Goal: Information Seeking & Learning: Learn about a topic

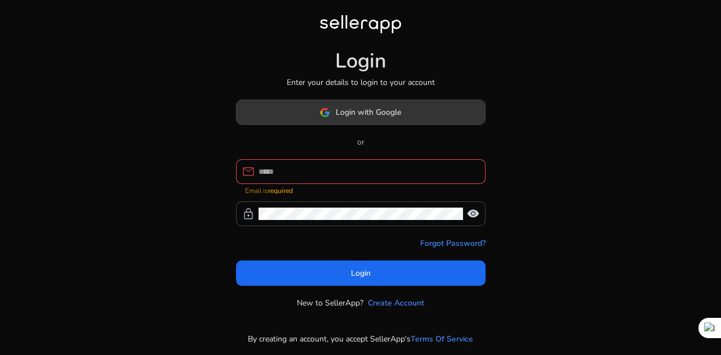
click at [390, 118] on span "Login with Google" at bounding box center [368, 112] width 65 height 12
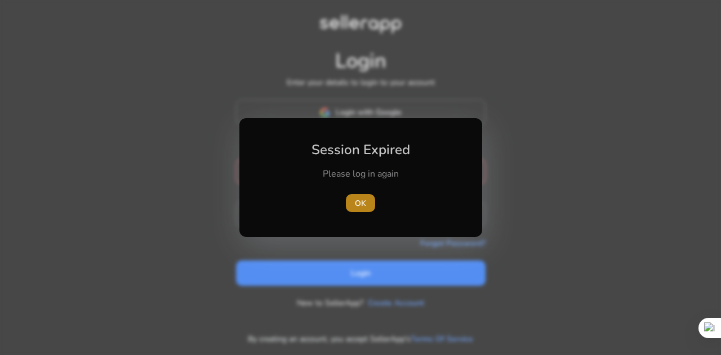
click at [366, 197] on span "button" at bounding box center [360, 203] width 29 height 27
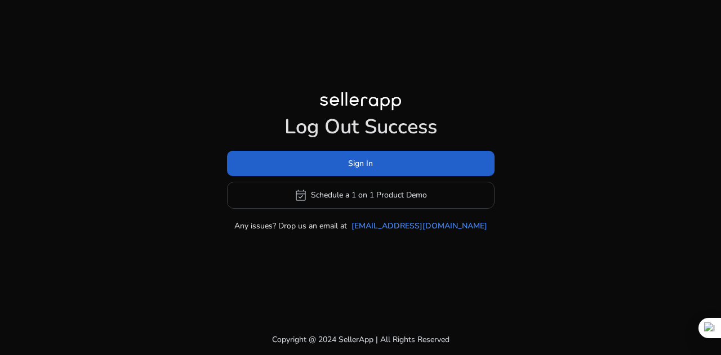
click at [363, 172] on span at bounding box center [361, 163] width 268 height 27
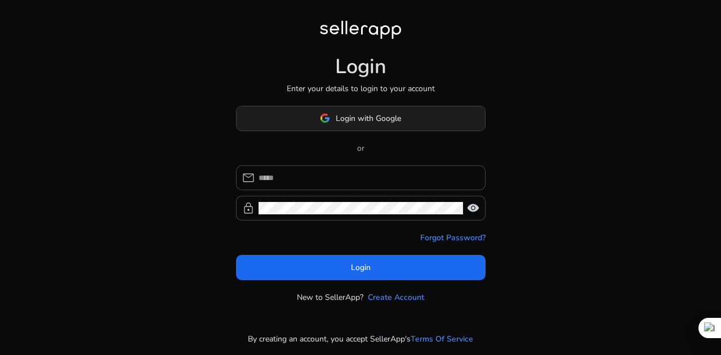
click at [426, 126] on span at bounding box center [361, 118] width 248 height 27
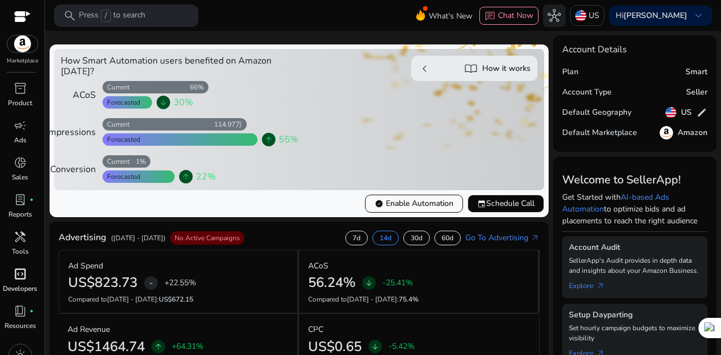
scroll to position [16, 0]
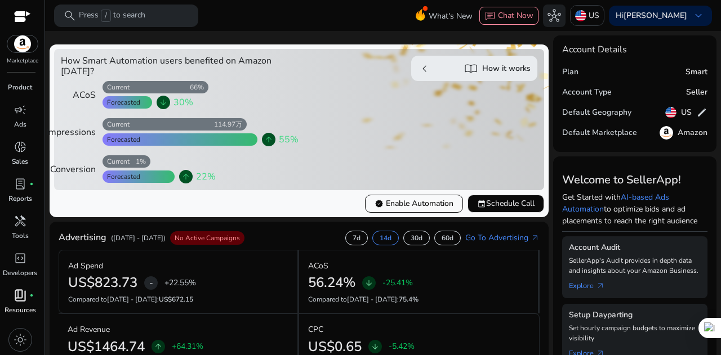
click at [24, 302] on span "book_4" at bounding box center [21, 296] width 14 height 14
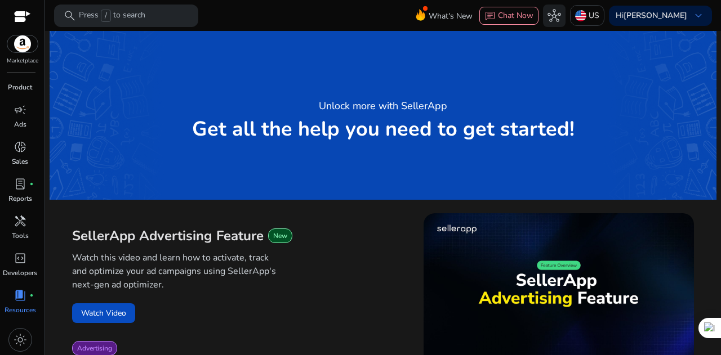
scroll to position [169, 0]
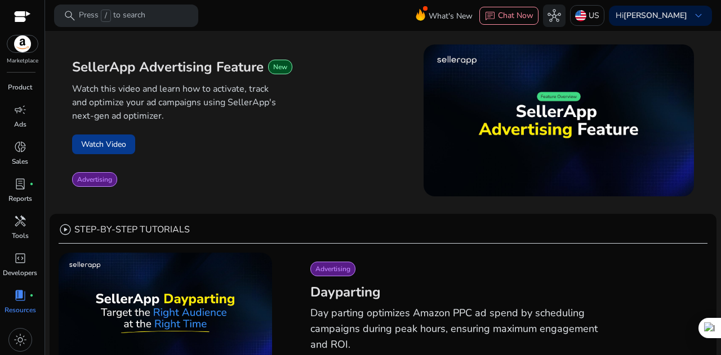
click at [118, 145] on button "Watch Video" at bounding box center [103, 145] width 63 height 20
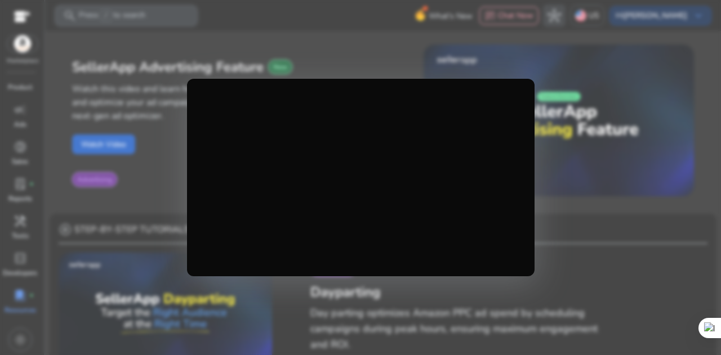
scroll to position [0, 0]
